Goal: Transaction & Acquisition: Book appointment/travel/reservation

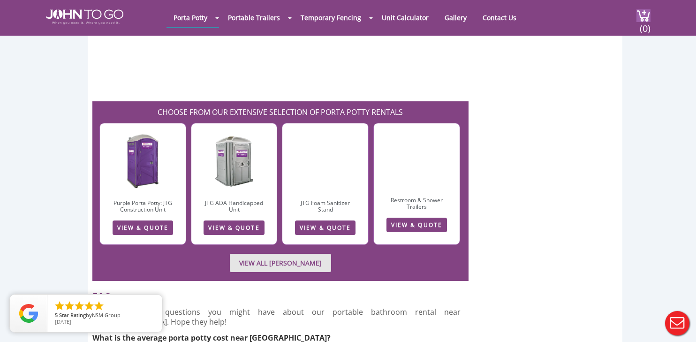
scroll to position [2610, 0]
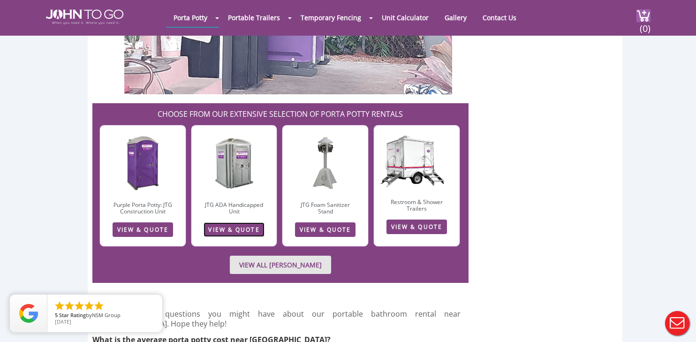
click at [228, 222] on link "VIEW & QUOTE" at bounding box center [234, 229] width 60 height 15
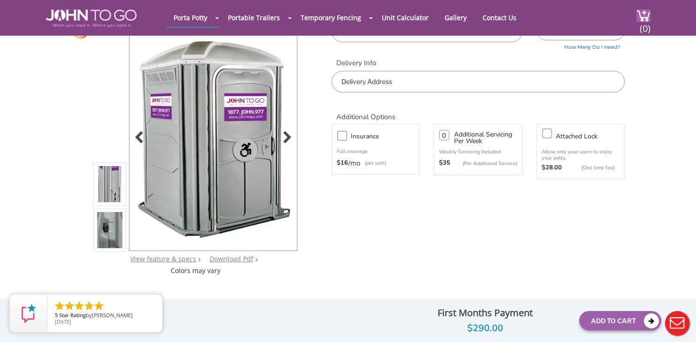
scroll to position [52, 0]
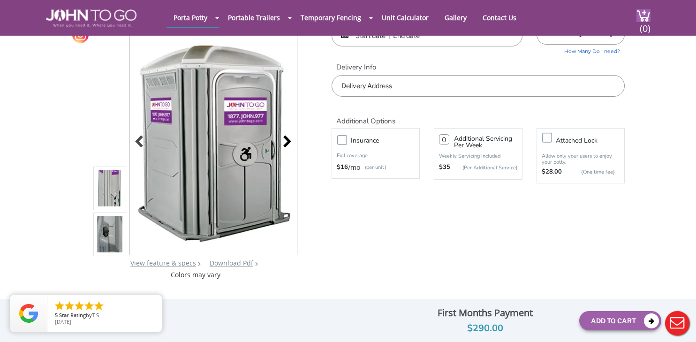
click at [283, 145] on div at bounding box center [284, 142] width 13 height 13
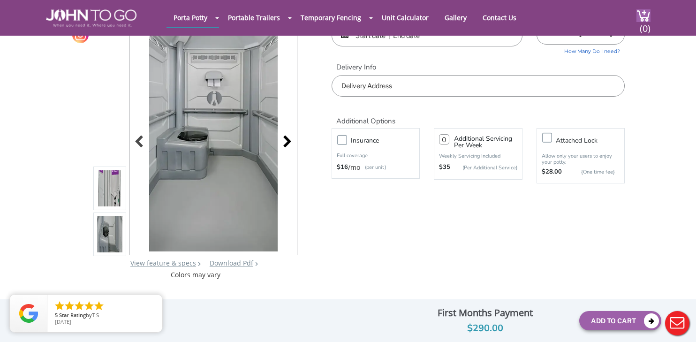
click at [286, 146] on div at bounding box center [284, 142] width 13 height 13
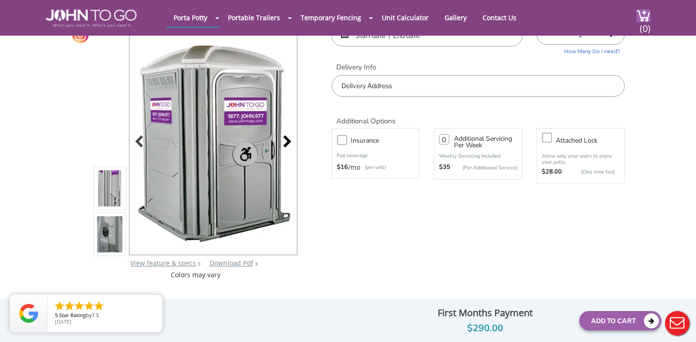
click at [286, 146] on div at bounding box center [284, 142] width 13 height 13
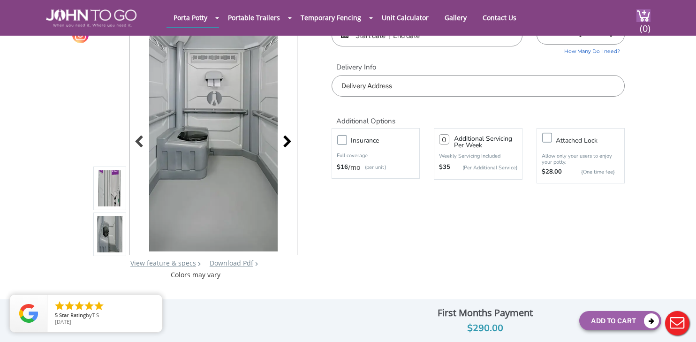
scroll to position [0, 0]
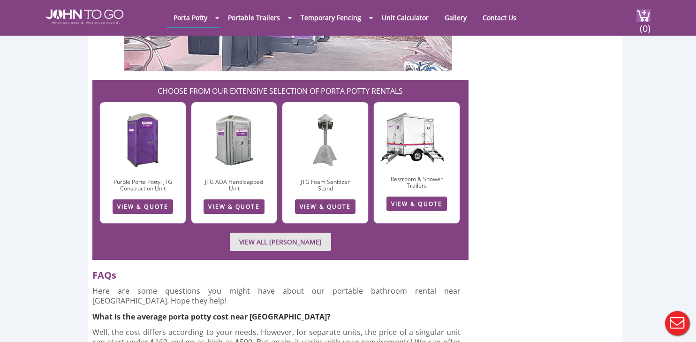
scroll to position [2630, 0]
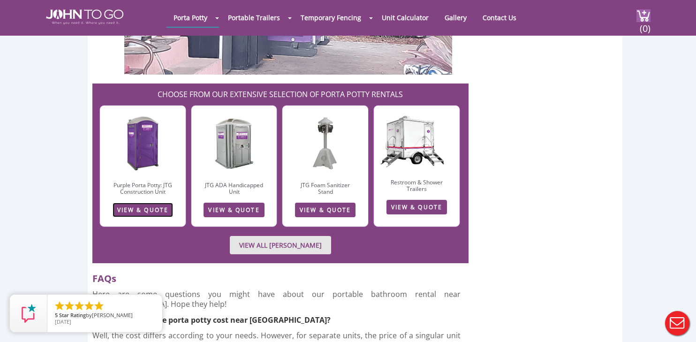
click at [141, 203] on link "VIEW & QUOTE" at bounding box center [143, 210] width 60 height 15
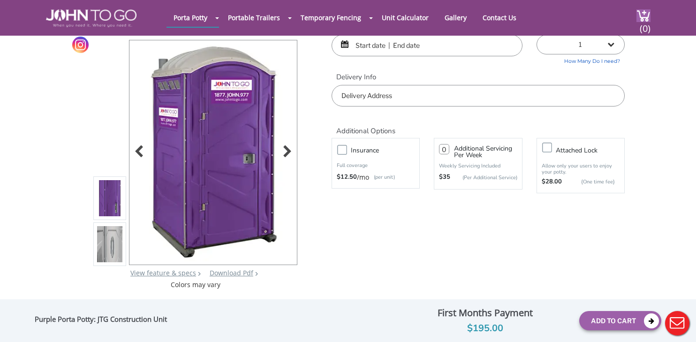
scroll to position [40, 0]
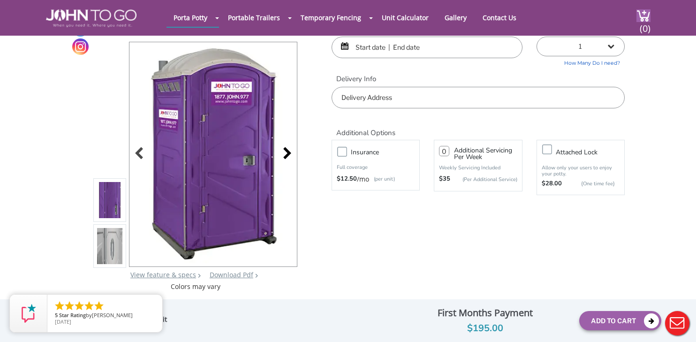
click at [293, 155] on div at bounding box center [212, 154] width 167 height 224
click at [287, 154] on div at bounding box center [284, 154] width 13 height 13
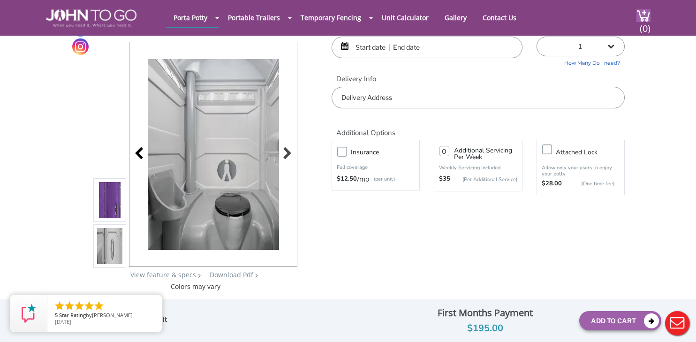
click at [141, 156] on div at bounding box center [141, 154] width 13 height 13
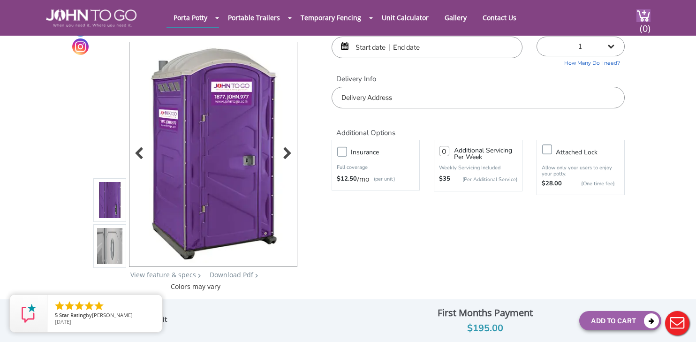
scroll to position [0, 0]
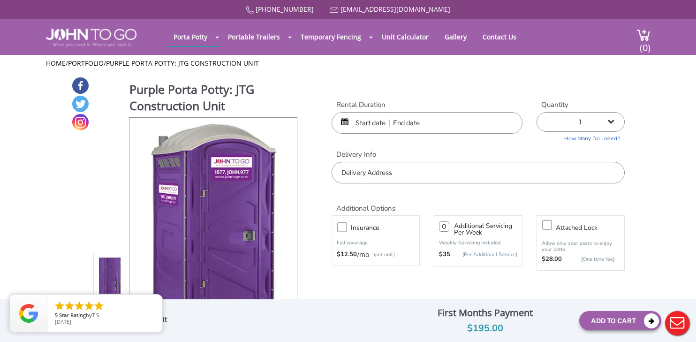
click at [407, 122] on input "text" at bounding box center [427, 123] width 191 height 22
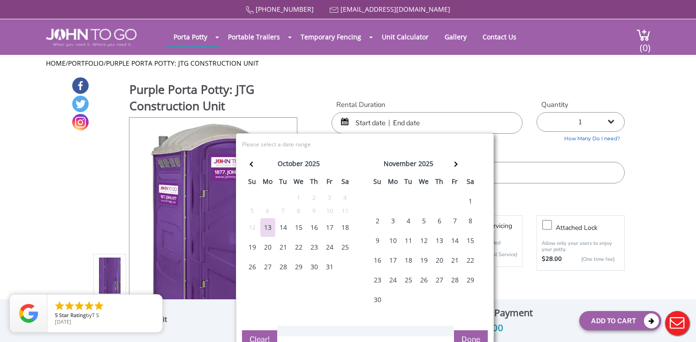
click at [343, 247] on div "25" at bounding box center [345, 247] width 15 height 19
click at [347, 247] on div "25" at bounding box center [345, 247] width 15 height 19
type input "[DATE] to [DATE]"
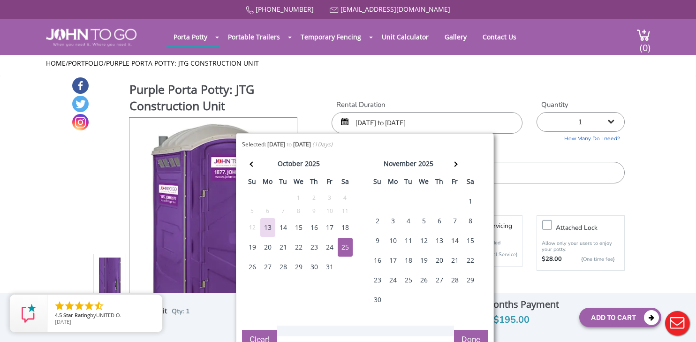
click at [596, 125] on select "1 2 (5% discount) 3 (8% discount) 4 (10% discount) 5 (12% discount) 6 (12% disc…" at bounding box center [581, 122] width 88 height 20
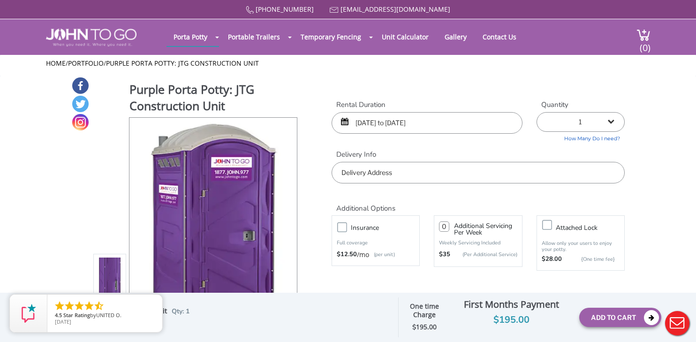
click at [537, 112] on select "1 2 (5% discount) 3 (8% discount) 4 (10% discount) 5 (12% discount) 6 (12% disc…" at bounding box center [581, 122] width 88 height 20
click at [433, 176] on input "text" at bounding box center [478, 173] width 293 height 22
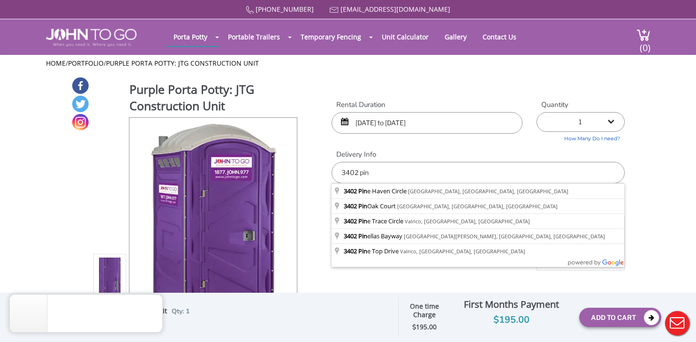
type input "[STREET_ADDRESS]"
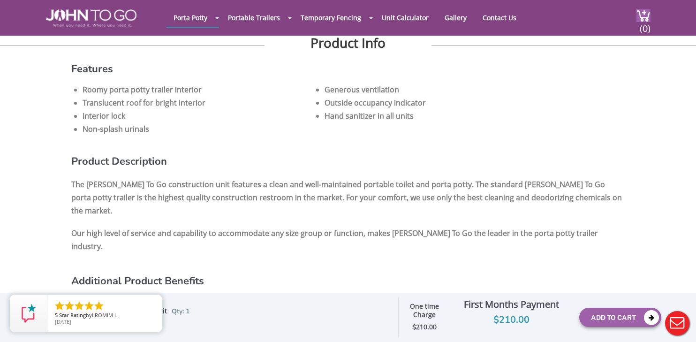
scroll to position [559, 0]
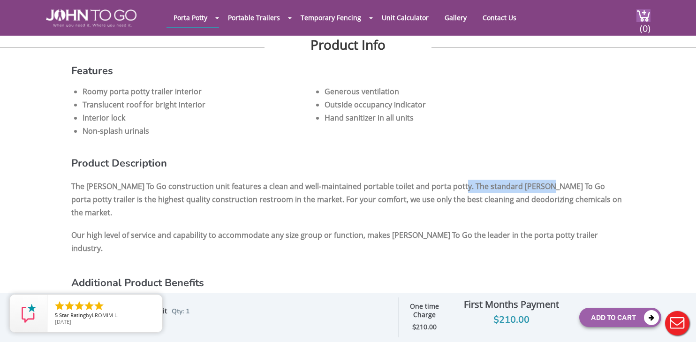
drag, startPoint x: 448, startPoint y: 185, endPoint x: 538, endPoint y: 186, distance: 90.5
click at [535, 185] on p "The John To Go construction unit features a clean and well-maintained portable …" at bounding box center [347, 199] width 553 height 44
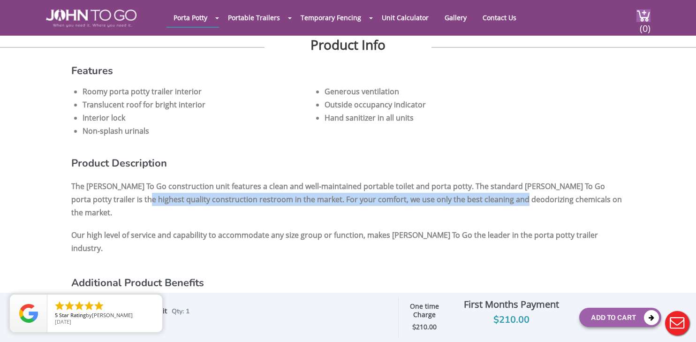
drag, startPoint x: 145, startPoint y: 199, endPoint x: 503, endPoint y: 196, distance: 357.4
click at [503, 196] on p "The John To Go construction unit features a clean and well-maintained portable …" at bounding box center [347, 199] width 553 height 44
click at [395, 197] on p "The John To Go construction unit features a clean and well-maintained portable …" at bounding box center [347, 199] width 553 height 44
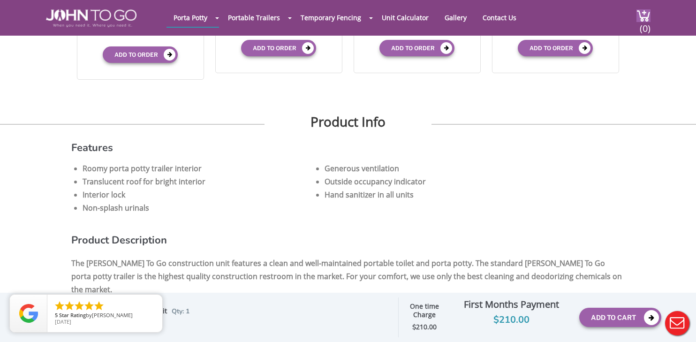
scroll to position [0, 0]
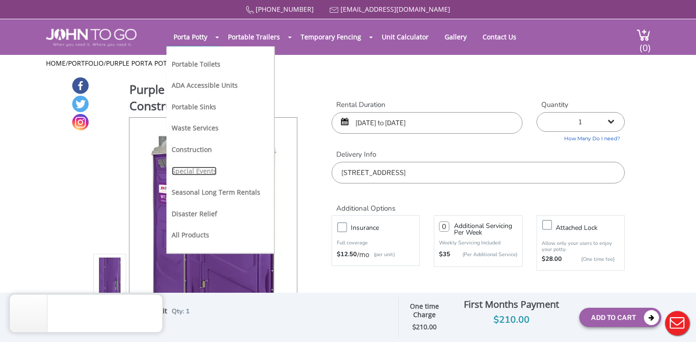
click at [189, 168] on link "Special Events" at bounding box center [194, 170] width 45 height 9
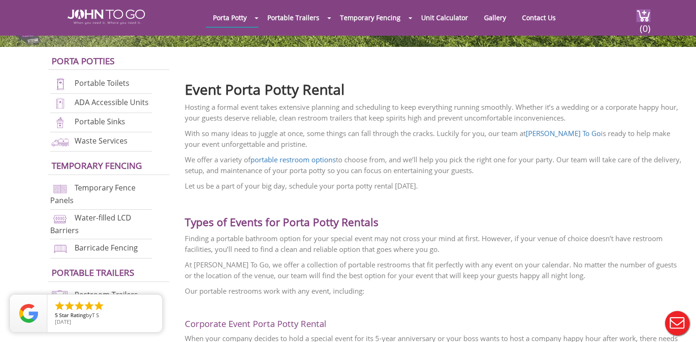
scroll to position [235, 0]
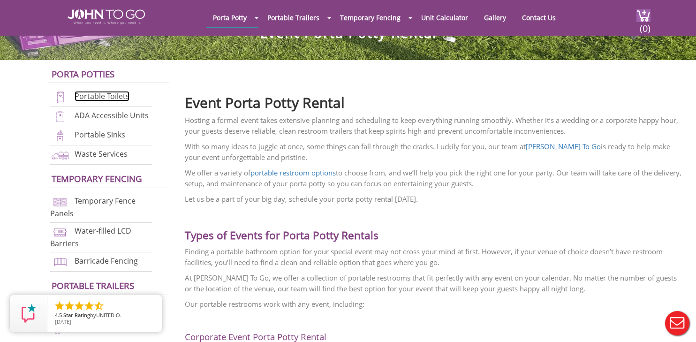
click at [96, 98] on link "Portable Toilets" at bounding box center [102, 96] width 55 height 10
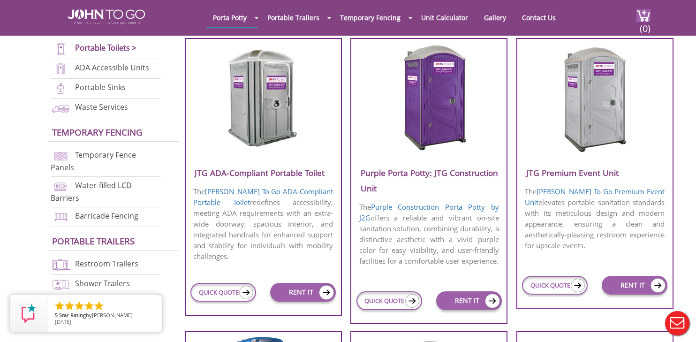
scroll to position [355, 0]
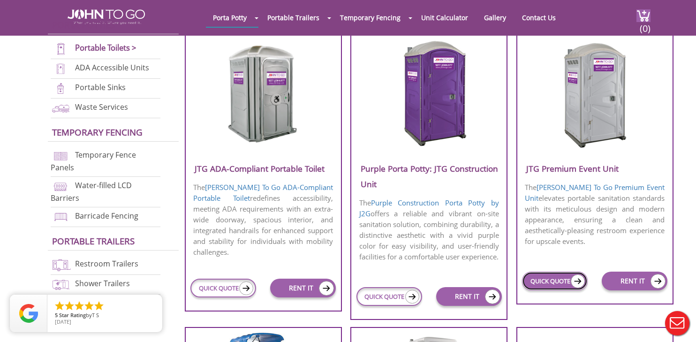
click at [574, 282] on img at bounding box center [578, 281] width 14 height 14
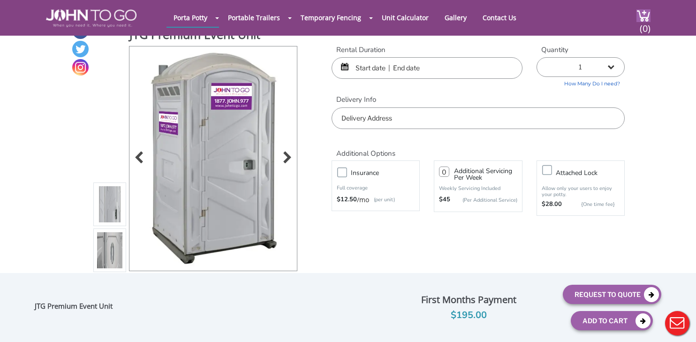
scroll to position [30, 0]
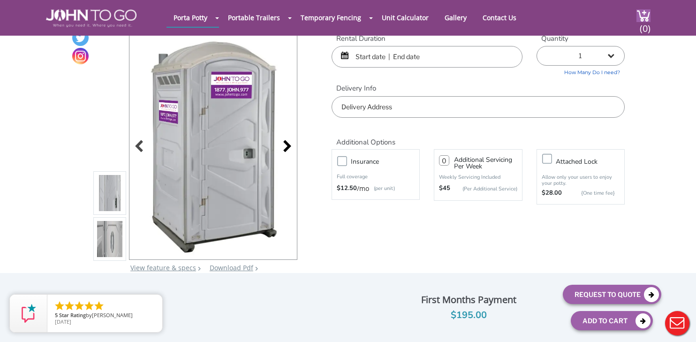
click at [288, 147] on div at bounding box center [284, 147] width 13 height 13
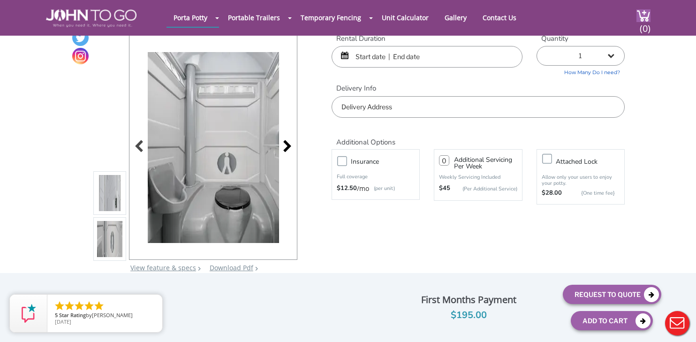
click at [288, 147] on div at bounding box center [284, 147] width 13 height 13
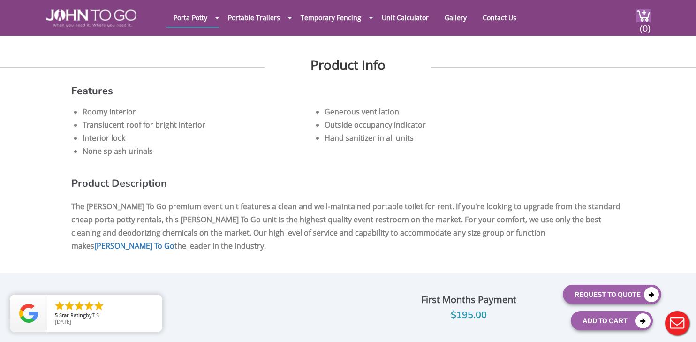
scroll to position [512, 0]
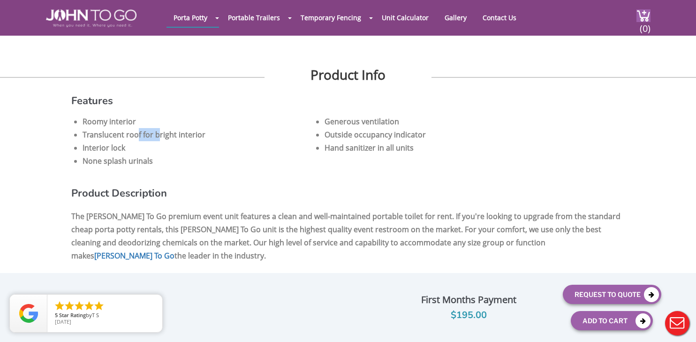
drag, startPoint x: 142, startPoint y: 134, endPoint x: 158, endPoint y: 134, distance: 16.0
click at [158, 134] on li "Translucent roof for bright interior" at bounding box center [198, 134] width 231 height 13
drag, startPoint x: 108, startPoint y: 145, endPoint x: 116, endPoint y: 145, distance: 8.0
click at [116, 145] on li "Interior lock" at bounding box center [198, 147] width 231 height 13
drag, startPoint x: 137, startPoint y: 160, endPoint x: 145, endPoint y: 160, distance: 7.5
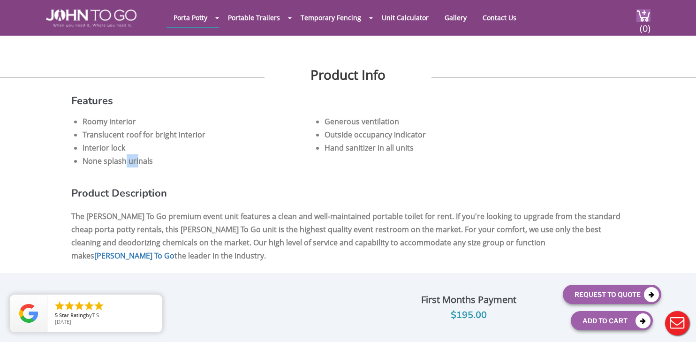
click at [139, 160] on li "None splash urinals" at bounding box center [198, 160] width 231 height 13
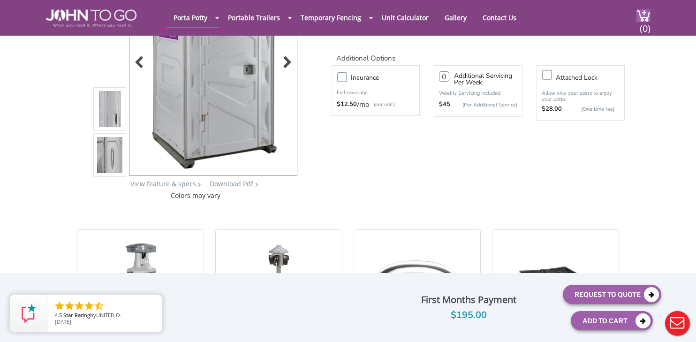
scroll to position [0, 0]
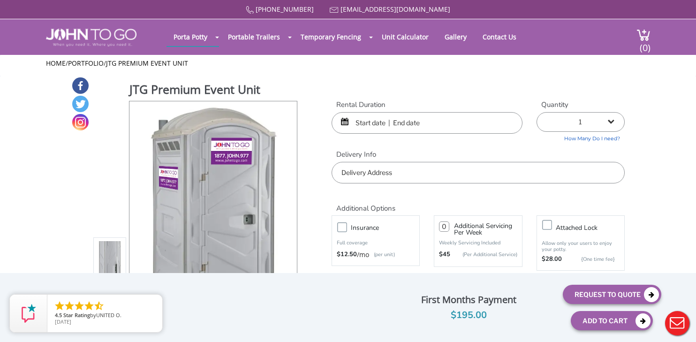
click at [378, 127] on input "text" at bounding box center [427, 123] width 191 height 22
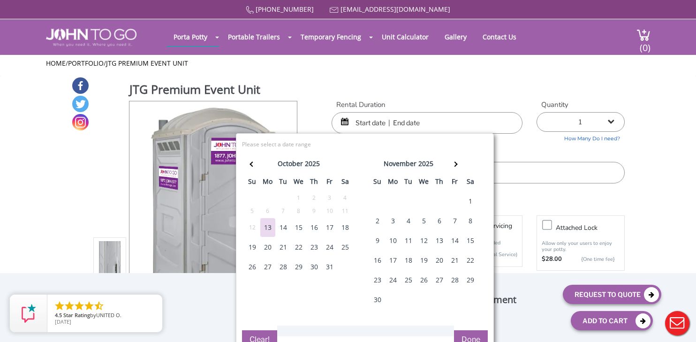
click at [345, 248] on div "25" at bounding box center [345, 247] width 15 height 19
type input "[DATE] to [DATE]"
click at [555, 172] on input "text" at bounding box center [478, 173] width 293 height 22
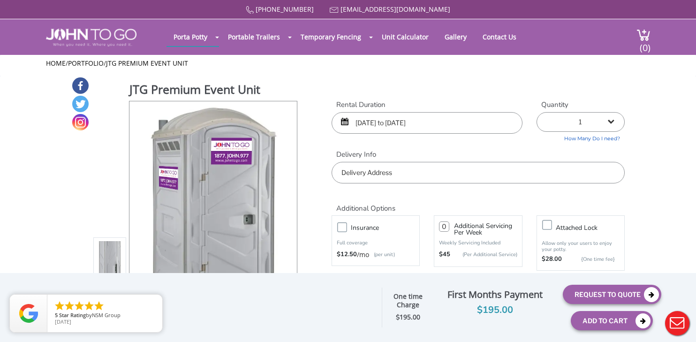
click at [547, 173] on input "text" at bounding box center [478, 173] width 293 height 22
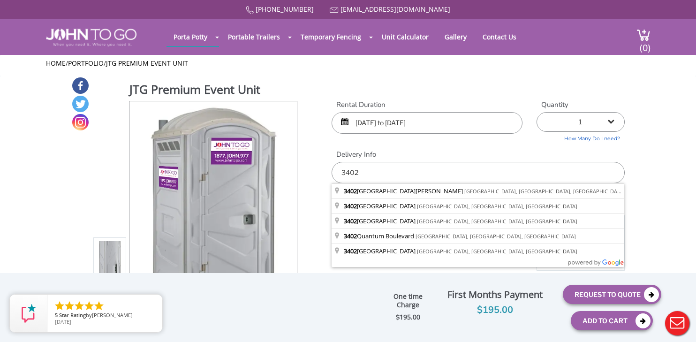
type input "[STREET_ADDRESS]"
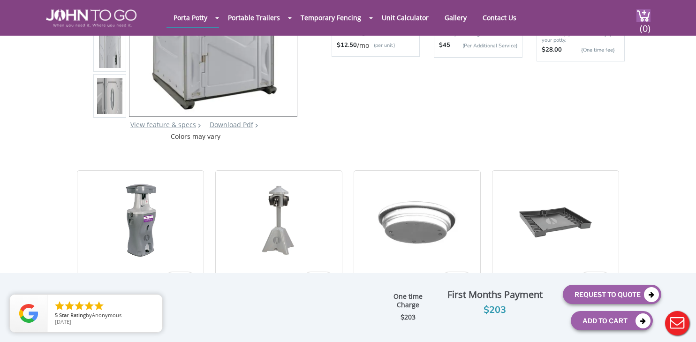
scroll to position [175, 0]
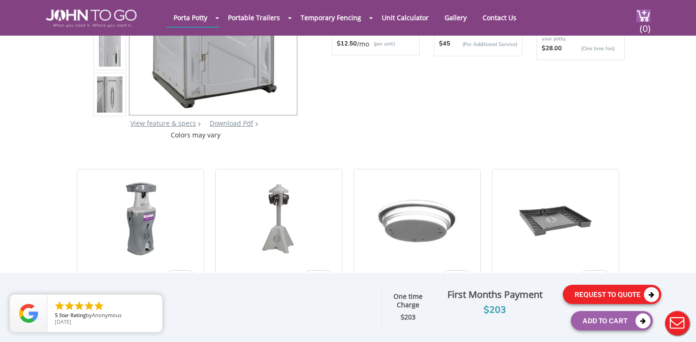
click at [597, 294] on button "Request To Quote" at bounding box center [612, 294] width 98 height 19
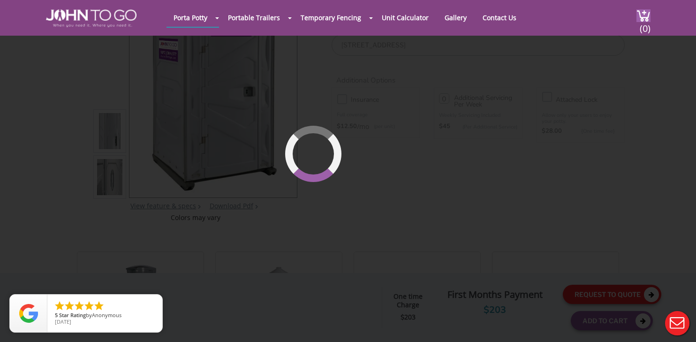
scroll to position [64, 0]
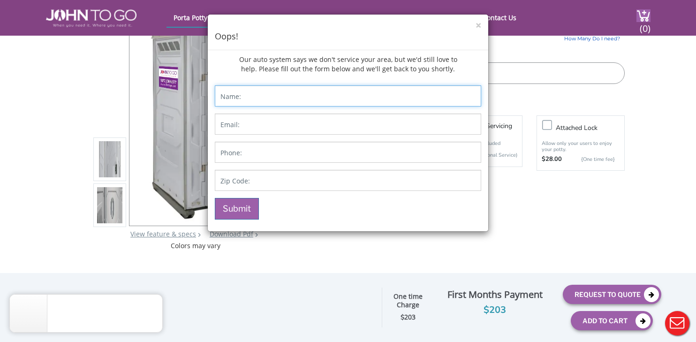
click at [281, 98] on input "Contact form" at bounding box center [348, 95] width 266 height 21
type input "[PERSON_NAME]"
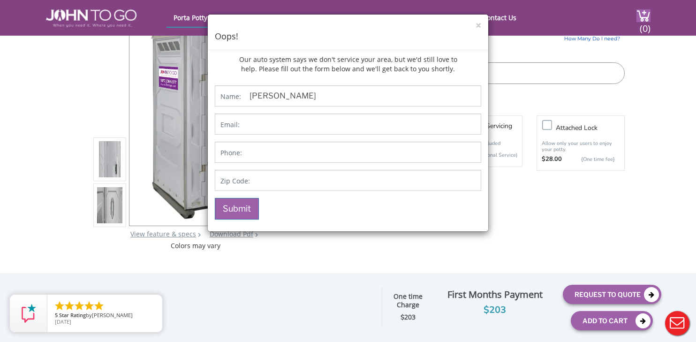
type input "[EMAIL_ADDRESS][DOMAIN_NAME]"
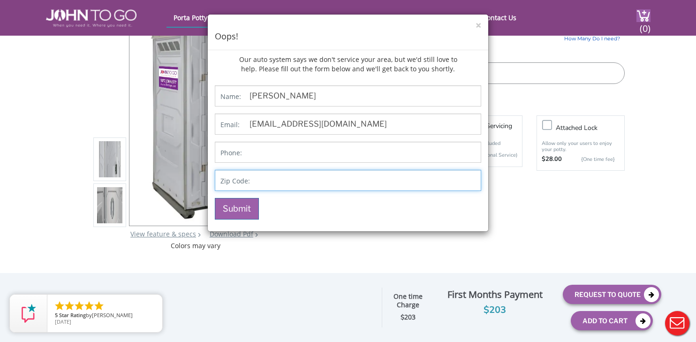
type input "05468-150"
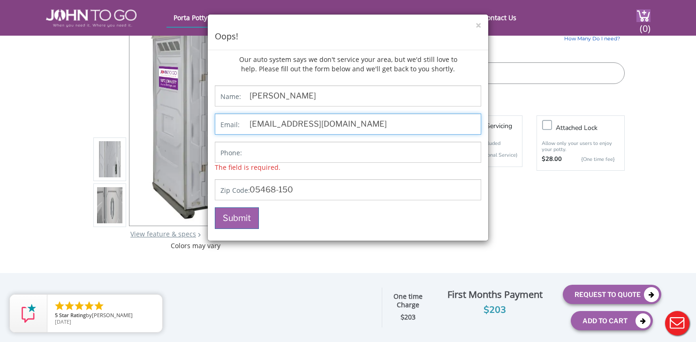
click at [286, 126] on input "[EMAIL_ADDRESS][DOMAIN_NAME]" at bounding box center [348, 123] width 266 height 21
drag, startPoint x: 323, startPoint y: 126, endPoint x: 386, endPoint y: 126, distance: 62.4
click at [386, 126] on input "[EMAIL_ADDRESS][DOMAIN_NAME]" at bounding box center [348, 123] width 266 height 21
type input "[EMAIL_ADDRESS][DOMAIN_NAME]"
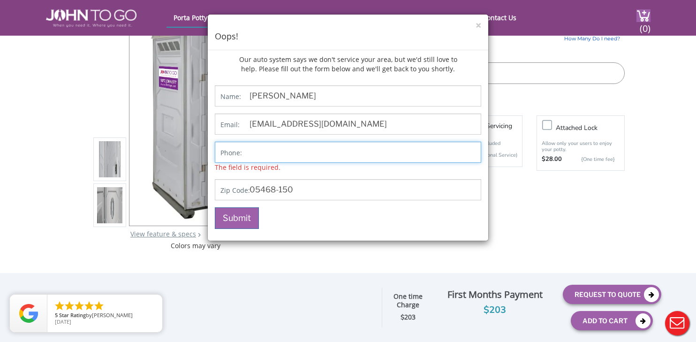
click at [312, 156] on input "Contact form" at bounding box center [348, 152] width 266 height 21
type input "5614182884"
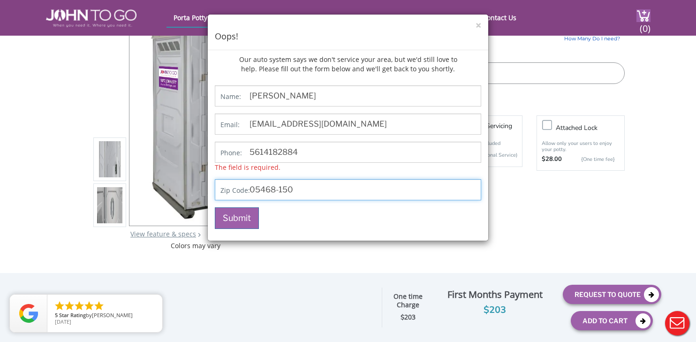
click at [328, 193] on div "Name: [PERSON_NAME] Email: [EMAIL_ADDRESS][DOMAIN_NAME] Phone: [PHONE_NUMBER] T…" at bounding box center [348, 157] width 266 height 144
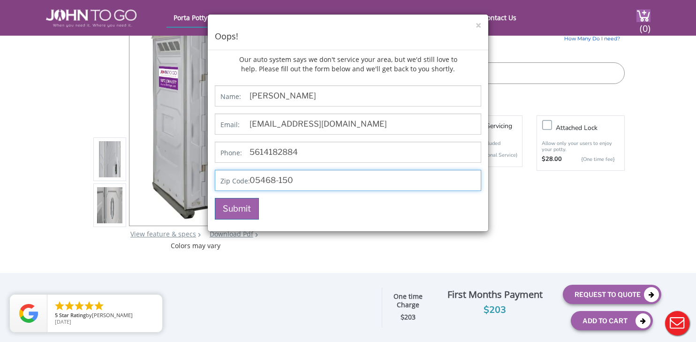
drag, startPoint x: 311, startPoint y: 184, endPoint x: 242, endPoint y: 183, distance: 69.9
click at [242, 183] on p "Zip Code: 05468-150" at bounding box center [348, 180] width 266 height 21
type input "33431"
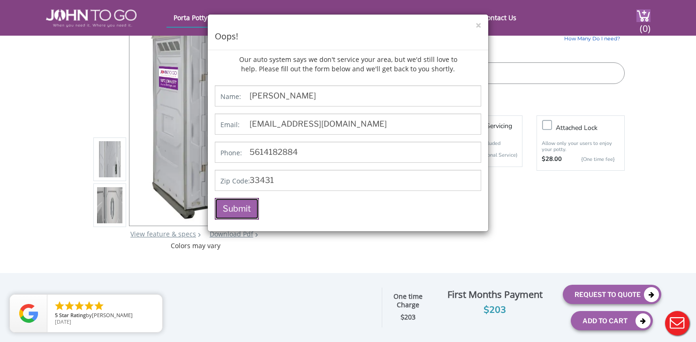
click at [240, 207] on button "Submit" at bounding box center [237, 209] width 44 height 22
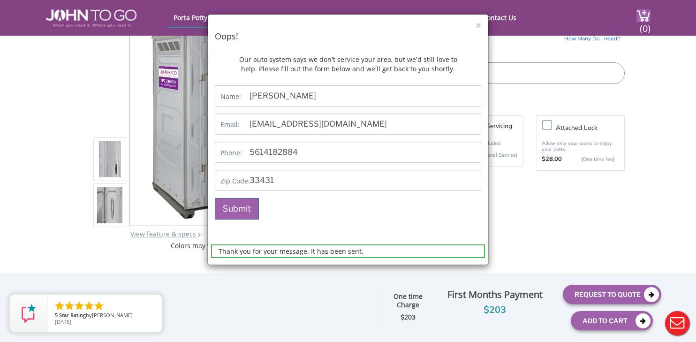
drag, startPoint x: 592, startPoint y: 195, endPoint x: 585, endPoint y: 194, distance: 6.7
click at [592, 195] on div "× Oops! Our auto system says we don't service your area, but we'd still love to…" at bounding box center [348, 171] width 696 height 342
